Goal: Information Seeking & Learning: Check status

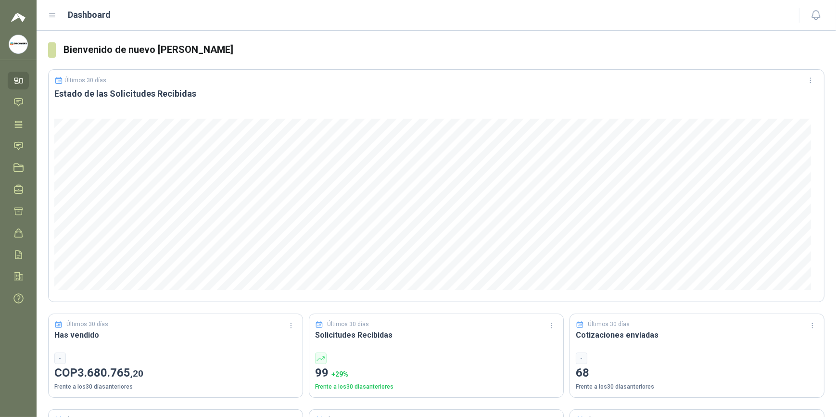
scroll to position [43, 0]
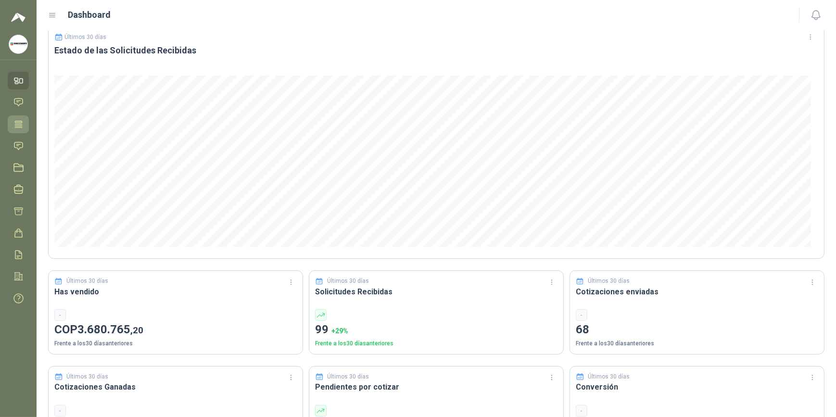
click at [14, 116] on link "Tareas" at bounding box center [18, 125] width 21 height 18
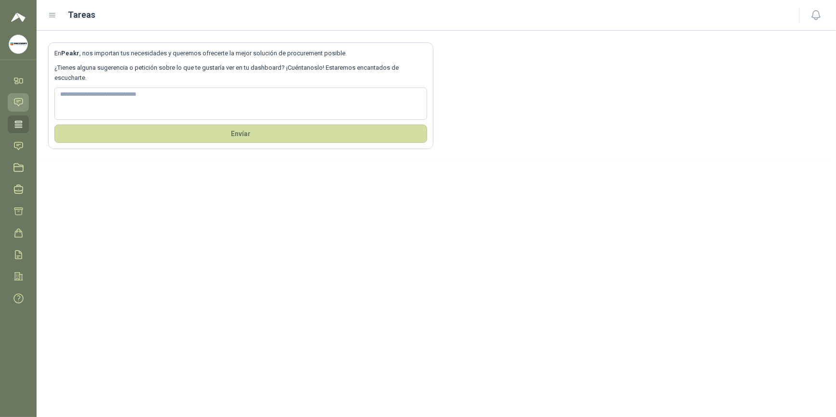
click at [11, 104] on link "Chat" at bounding box center [18, 102] width 21 height 18
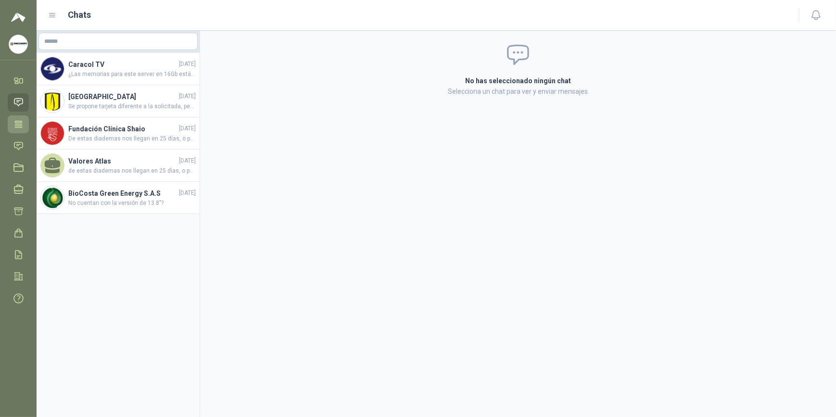
click at [17, 132] on link "Tareas" at bounding box center [18, 125] width 21 height 18
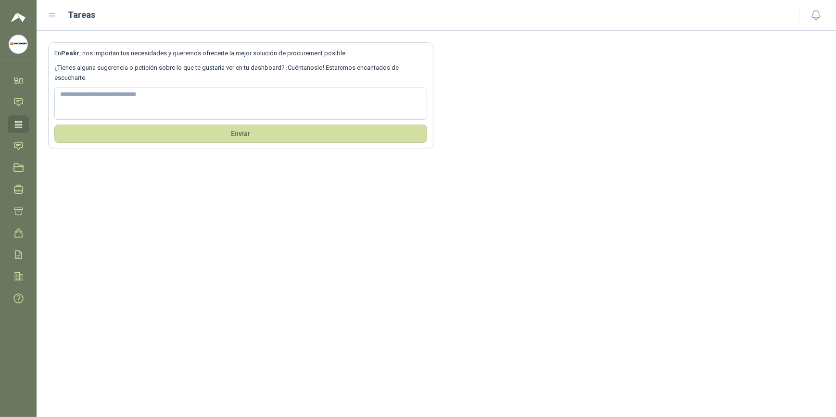
click at [50, 10] on div "Tareas" at bounding box center [418, 14] width 740 height 13
click at [50, 18] on icon at bounding box center [52, 15] width 9 height 9
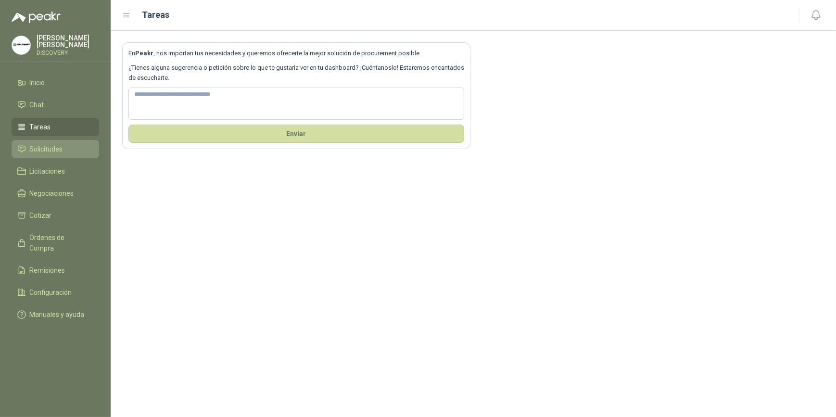
click at [66, 141] on link "Solicitudes" at bounding box center [56, 149] width 88 height 18
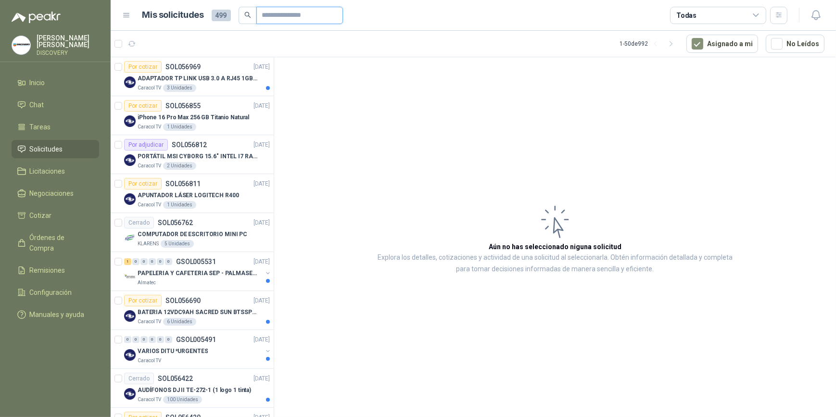
click at [302, 12] on input "text" at bounding box center [295, 15] width 67 height 16
click at [199, 223] on div "Cerrado SOL056762 [DATE]" at bounding box center [197, 223] width 146 height 12
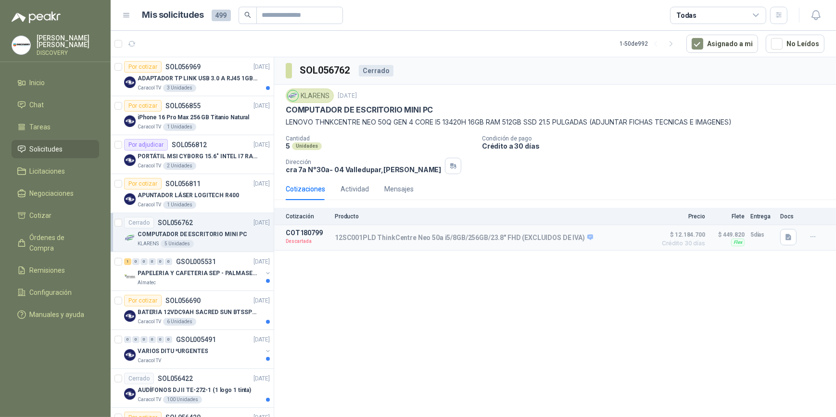
click at [294, 259] on div "SOL056762 Cerrado KLARENS [DATE] COMPUTADOR DE ESCRITORIO MINI PC LENOVO THNKCE…" at bounding box center [555, 238] width 562 height 363
click at [556, 235] on span "$ 12.184.700" at bounding box center [681, 235] width 48 height 12
click at [556, 235] on p "5 días" at bounding box center [763, 235] width 24 height 12
click at [556, 235] on icon "button" at bounding box center [813, 237] width 8 height 8
drag, startPoint x: 587, startPoint y: 298, endPoint x: 369, endPoint y: 281, distance: 219.2
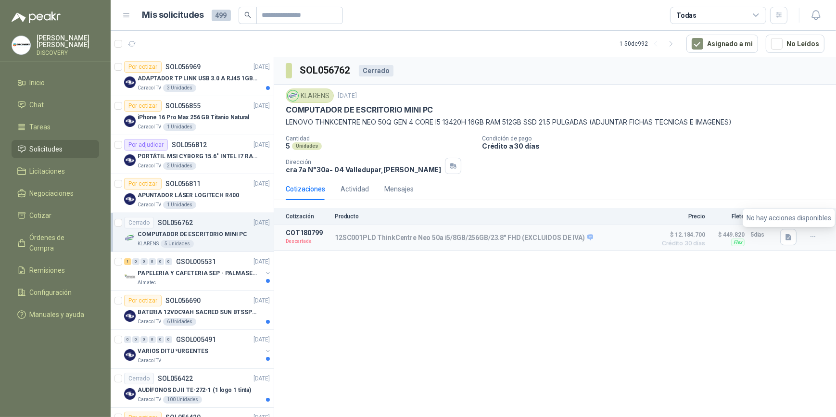
click at [556, 259] on div "SOL056762 Cerrado KLARENS [DATE] COMPUTADOR DE ESCRITORIO MINI PC LENOVO THNKCE…" at bounding box center [555, 238] width 562 height 363
click at [196, 259] on p "PAPELERIA Y CAFETERIA SEP - PALMASECA" at bounding box center [198, 273] width 120 height 9
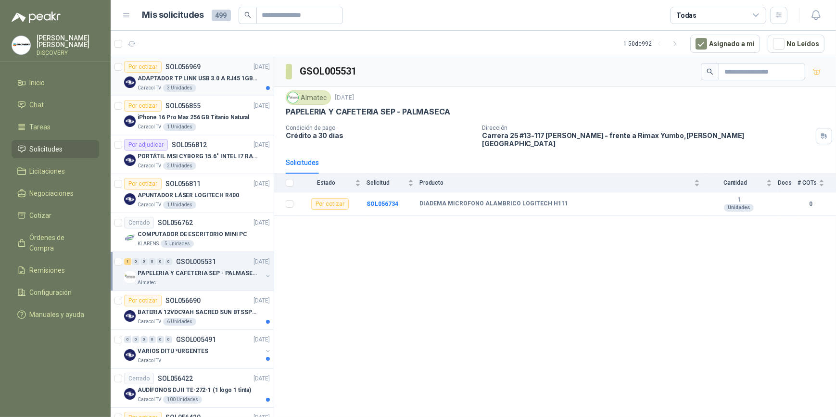
click at [244, 91] on div "Caracol TV 3 Unidades" at bounding box center [204, 88] width 132 height 8
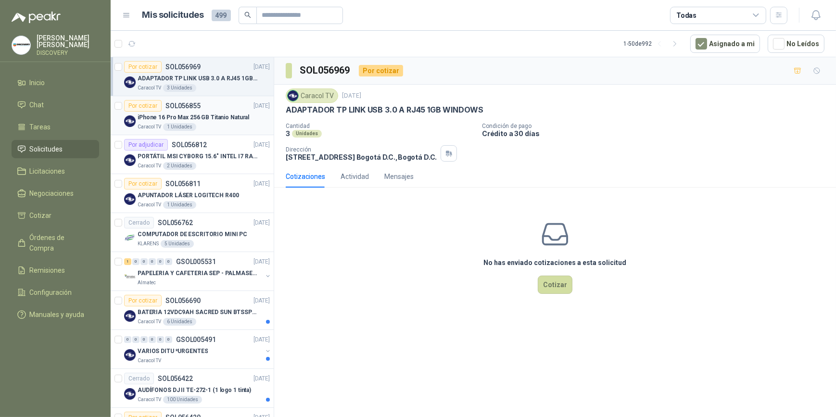
click at [230, 115] on p "iPhone 16 Pro Max 256 GB Titanio Natural" at bounding box center [194, 117] width 112 height 9
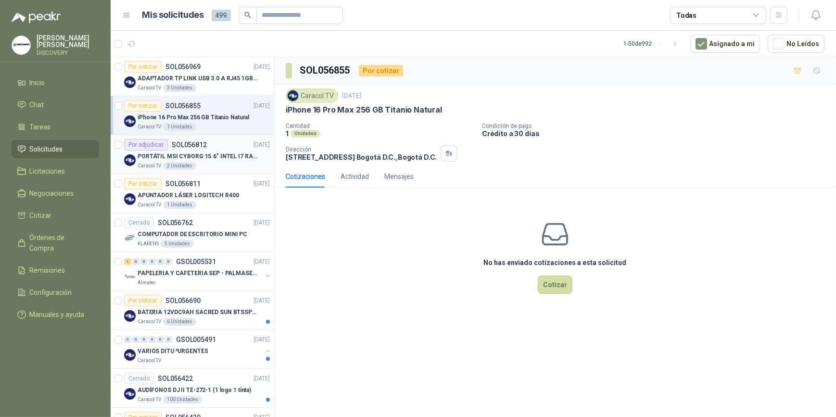
click at [224, 154] on p "PORTÁTIL MSI CYBORG 15.6" INTEL I7 RAM 32GB - 1 TB / Nvidia GeForce RTX 4050" at bounding box center [198, 156] width 120 height 9
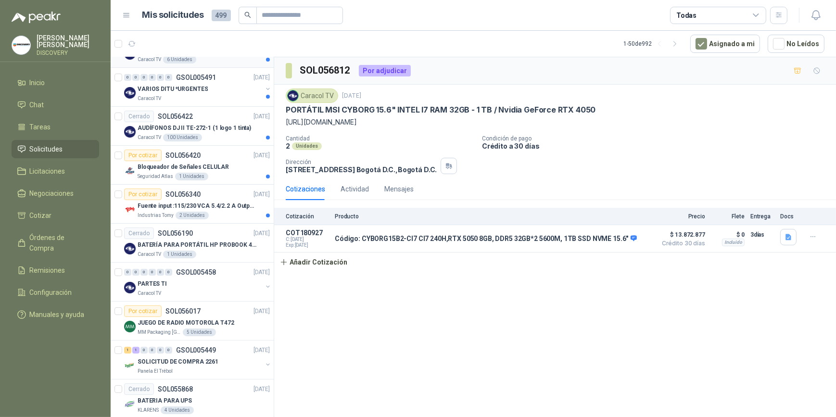
scroll to position [306, 0]
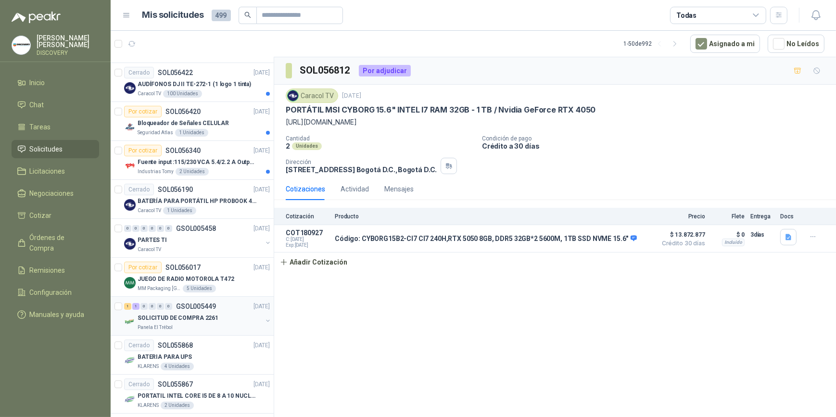
click at [133, 259] on img at bounding box center [130, 322] width 12 height 12
